Goal: Information Seeking & Learning: Learn about a topic

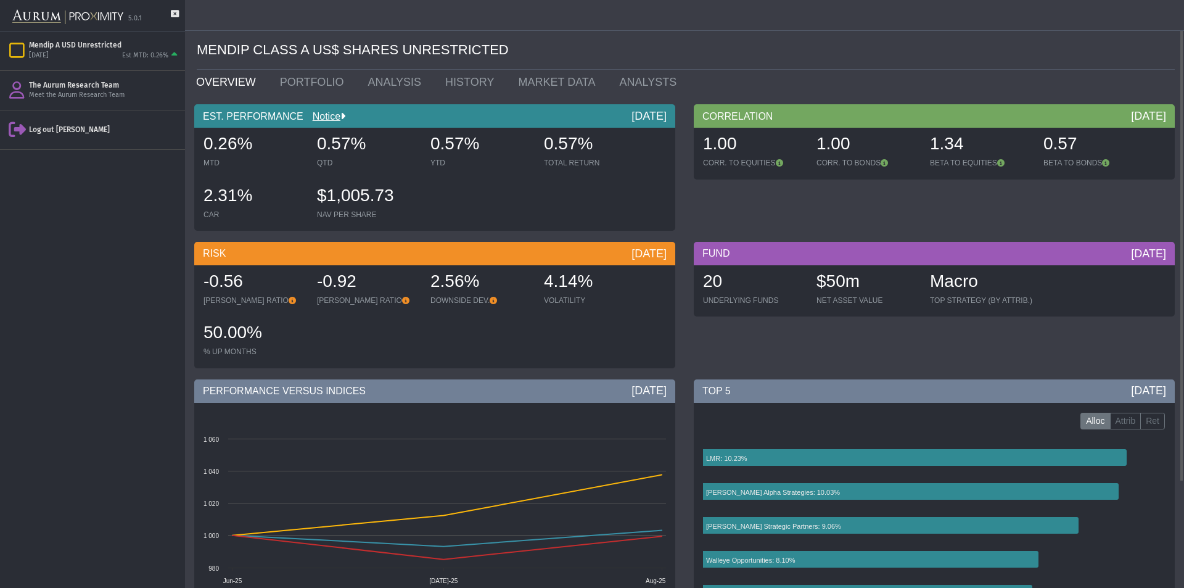
click at [421, 68] on div "MENDIP CLASS A US$ SHARES UNRESTRICTED" at bounding box center [686, 50] width 978 height 39
click at [320, 93] on link "PORTFOLIO" at bounding box center [315, 82] width 88 height 25
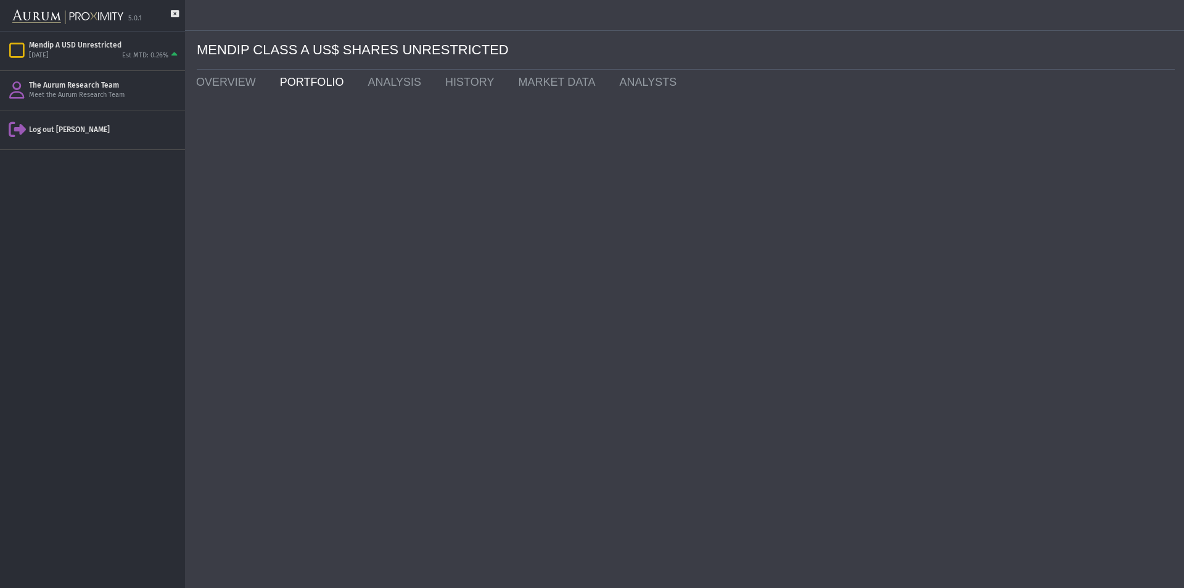
click at [316, 84] on link "PORTFOLIO" at bounding box center [315, 82] width 88 height 25
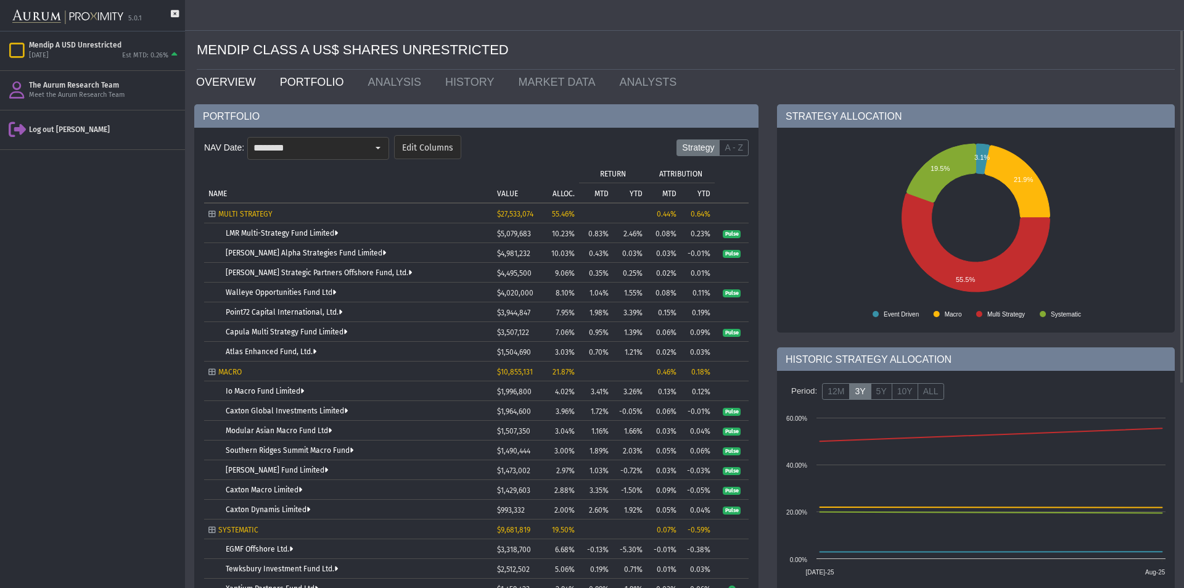
click at [241, 86] on link "OVERVIEW" at bounding box center [229, 82] width 84 height 25
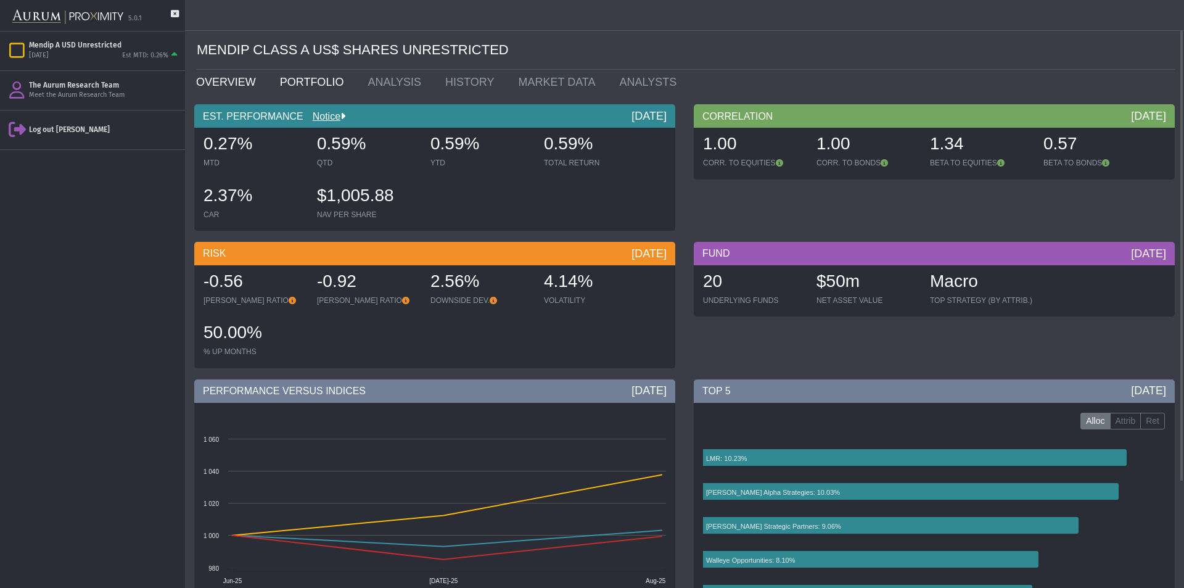
click at [323, 89] on link "PORTFOLIO" at bounding box center [315, 82] width 88 height 25
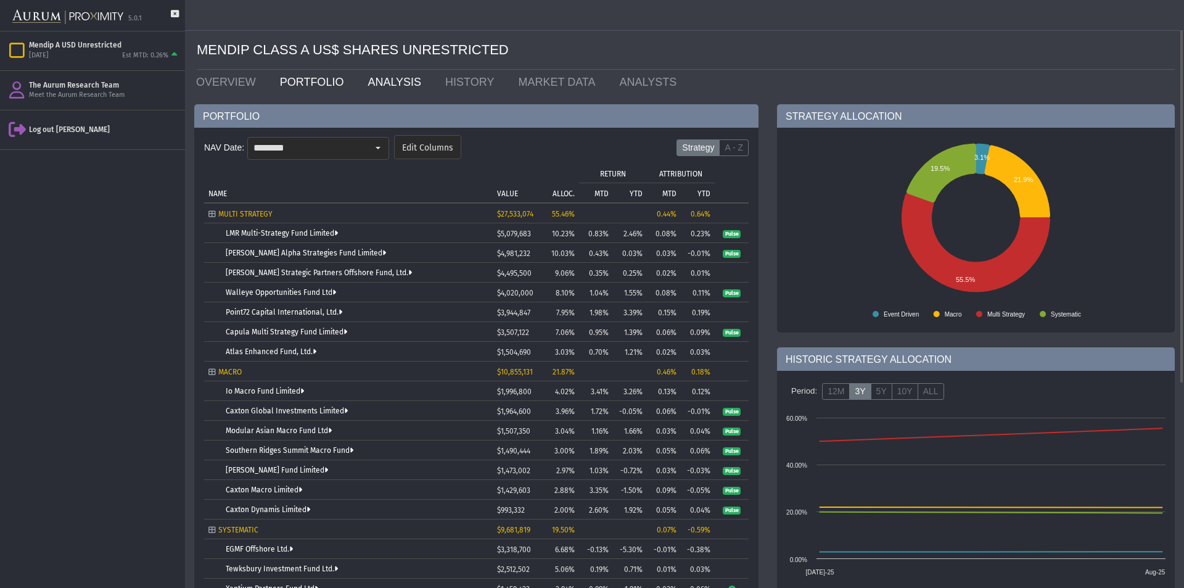
click at [385, 87] on link "ANALYSIS" at bounding box center [397, 82] width 78 height 25
